Goal: Find specific page/section: Find specific page/section

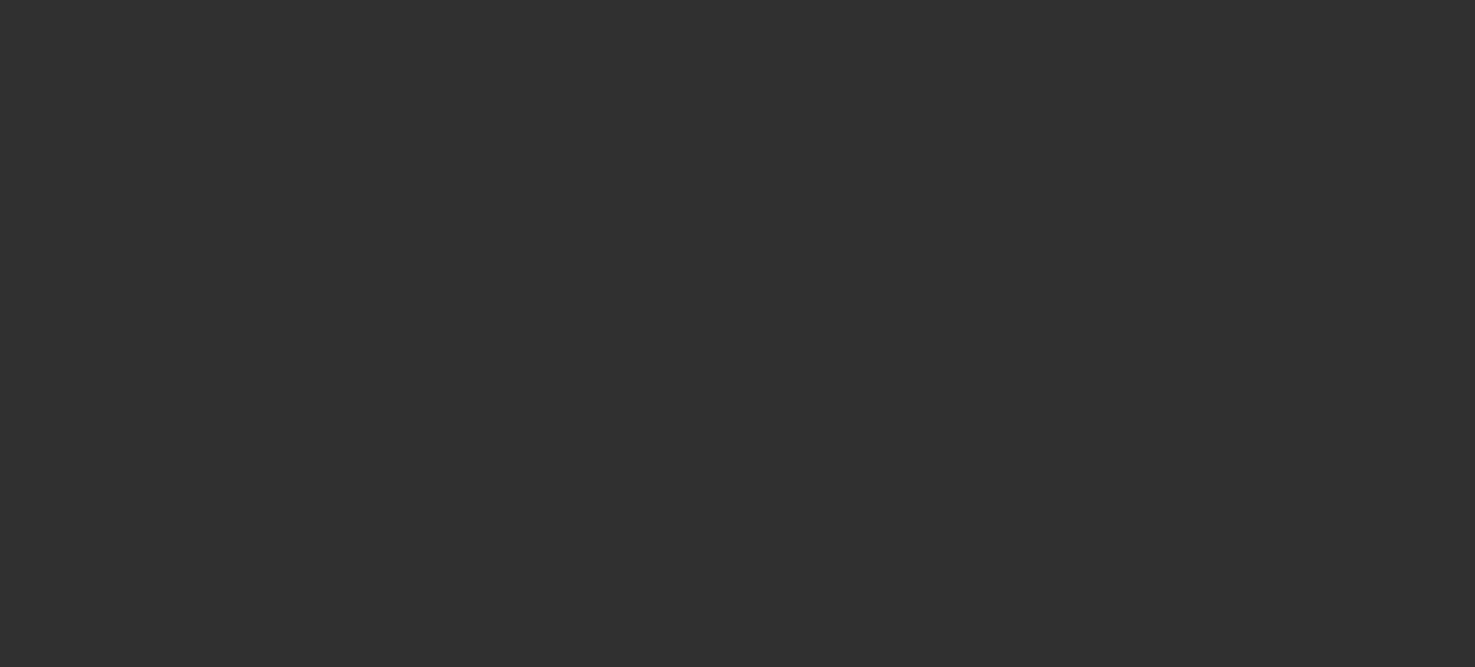
select select "10"
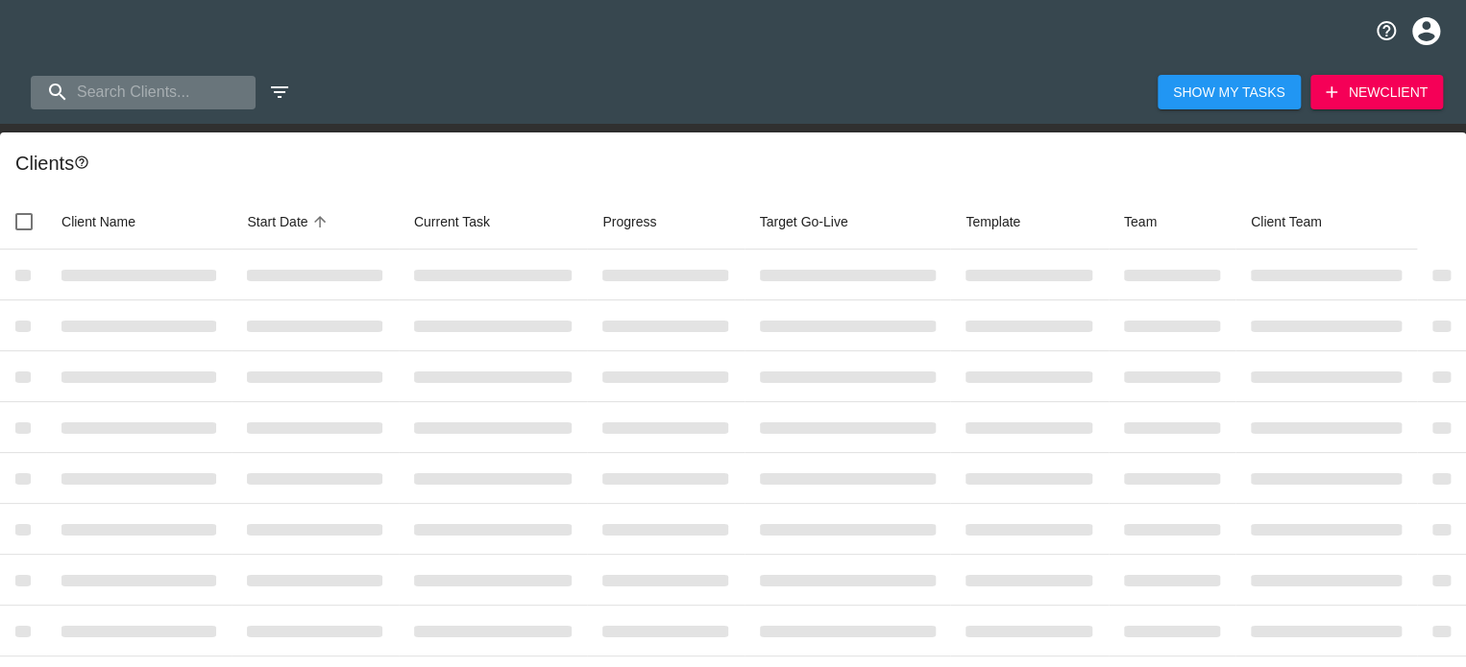
click at [145, 84] on input "search" at bounding box center [143, 93] width 225 height 34
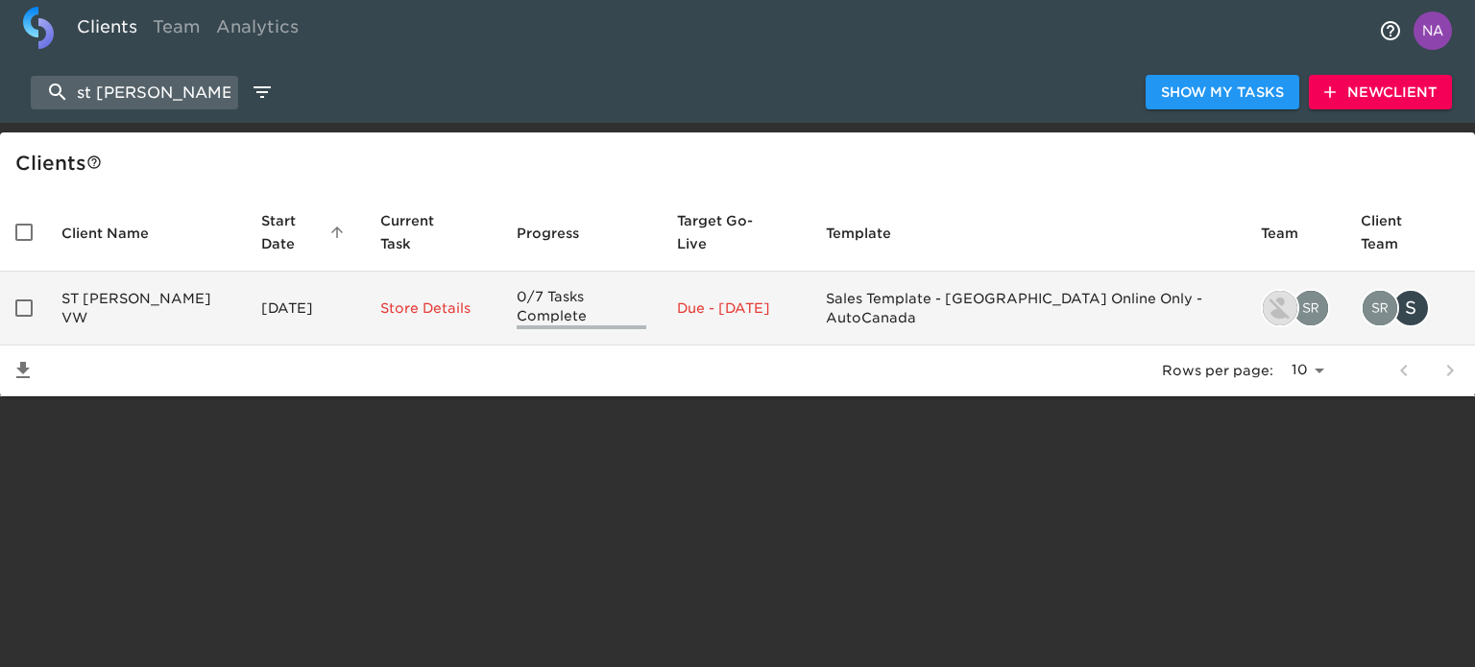
type input "st [PERSON_NAME] v"
click at [184, 282] on td "ST [PERSON_NAME] VW" at bounding box center [146, 309] width 200 height 74
